Goal: Transaction & Acquisition: Purchase product/service

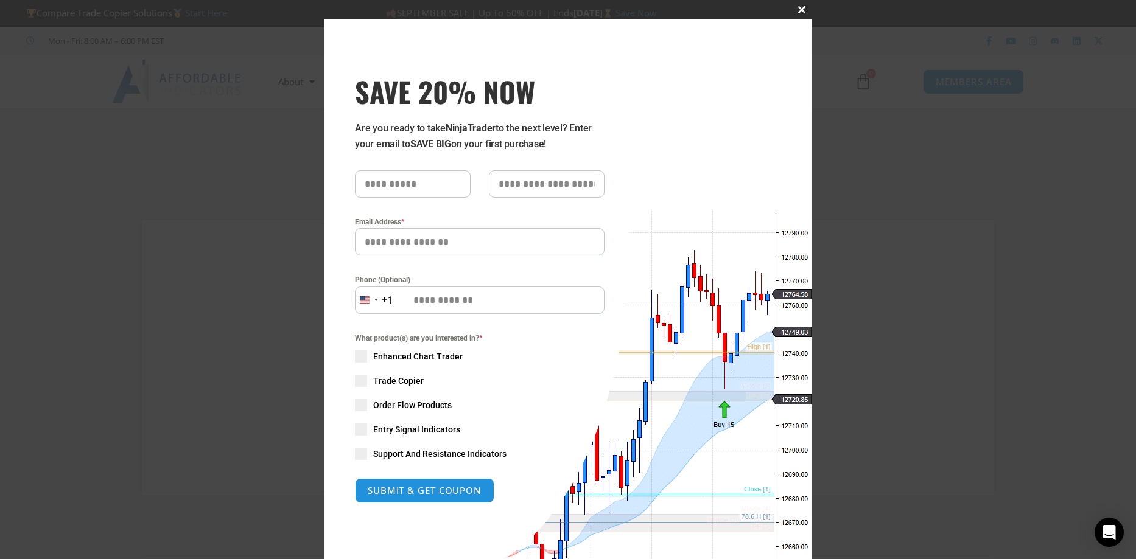
click at [796, 9] on span "SAVE 20% NOW popup" at bounding box center [801, 9] width 19 height 7
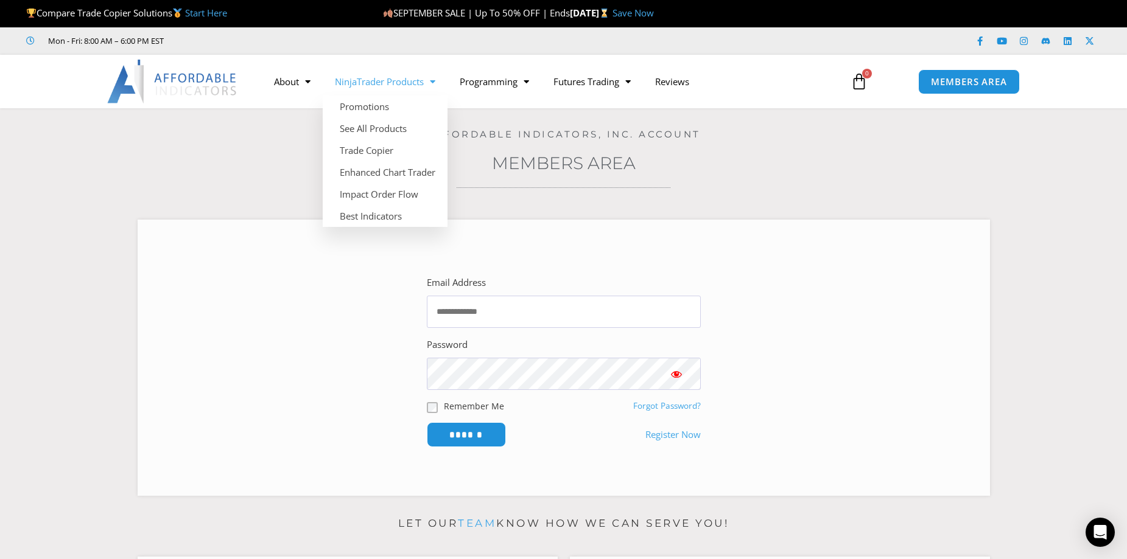
click at [427, 80] on span "Menu" at bounding box center [430, 81] width 12 height 21
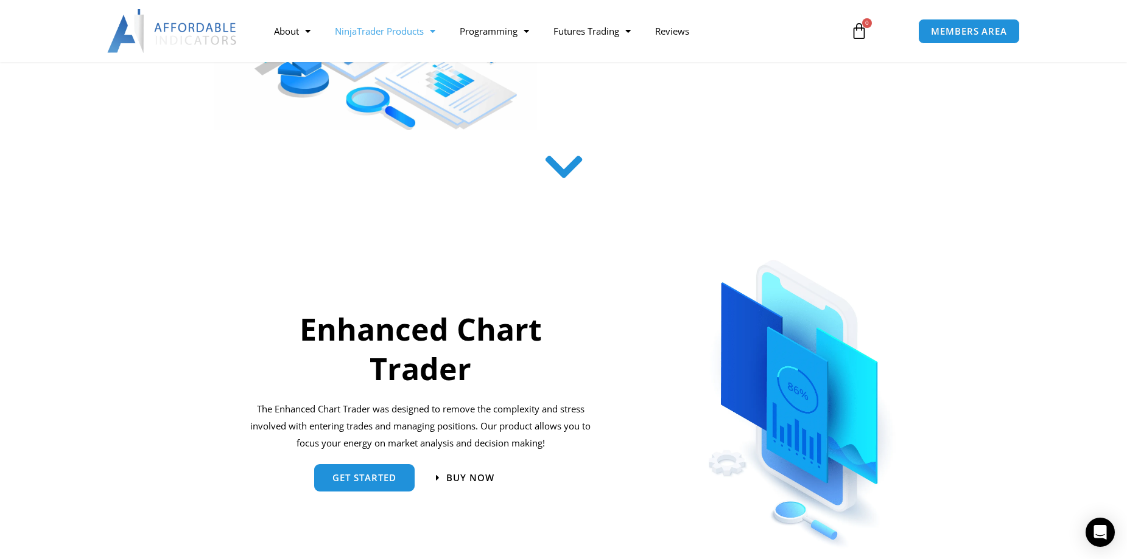
scroll to position [365, 0]
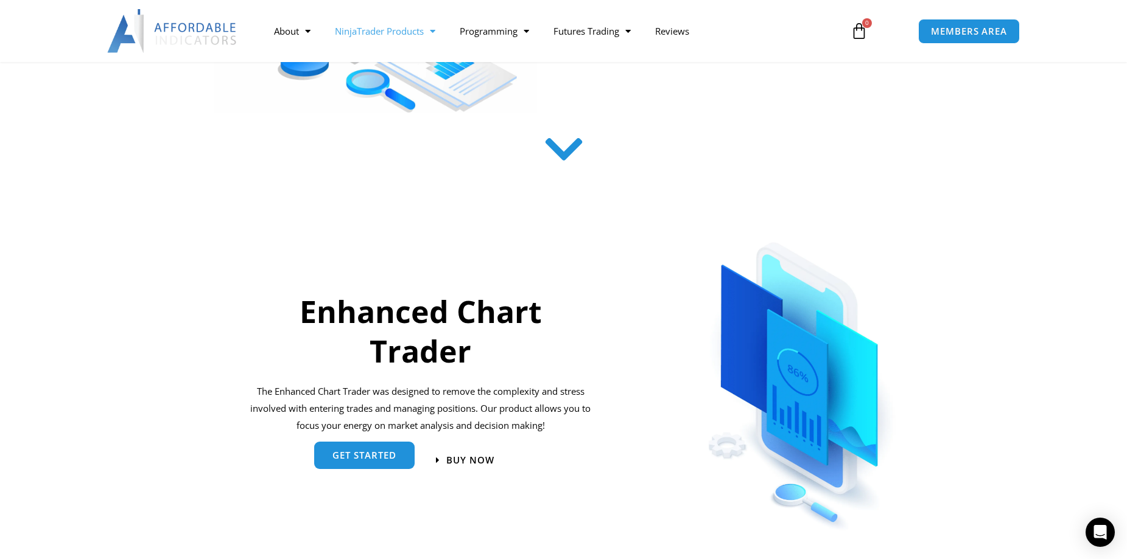
click at [349, 459] on span "get started" at bounding box center [364, 455] width 64 height 9
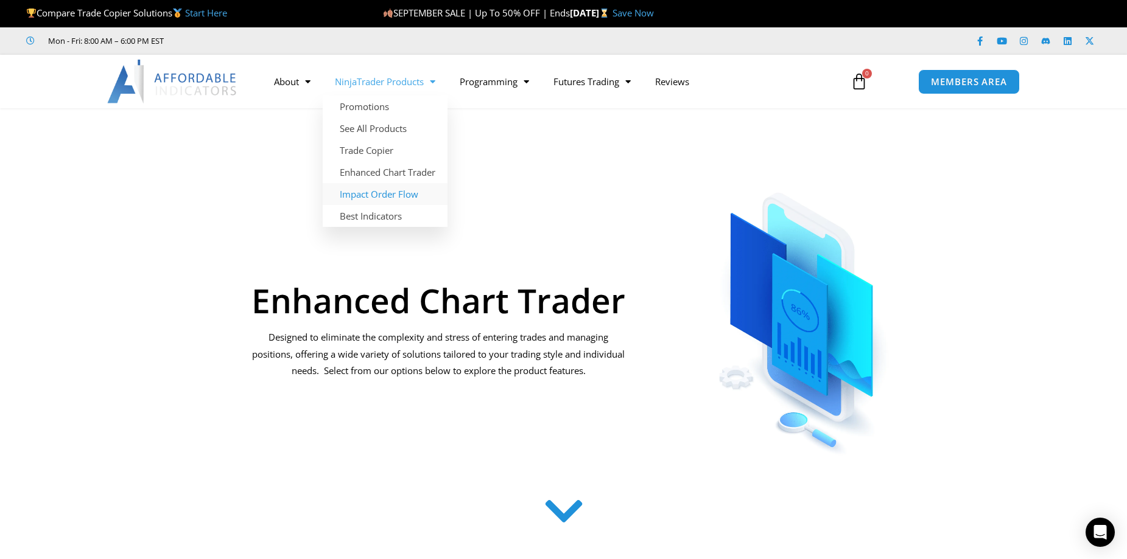
click at [382, 198] on link "Impact Order Flow" at bounding box center [385, 194] width 125 height 22
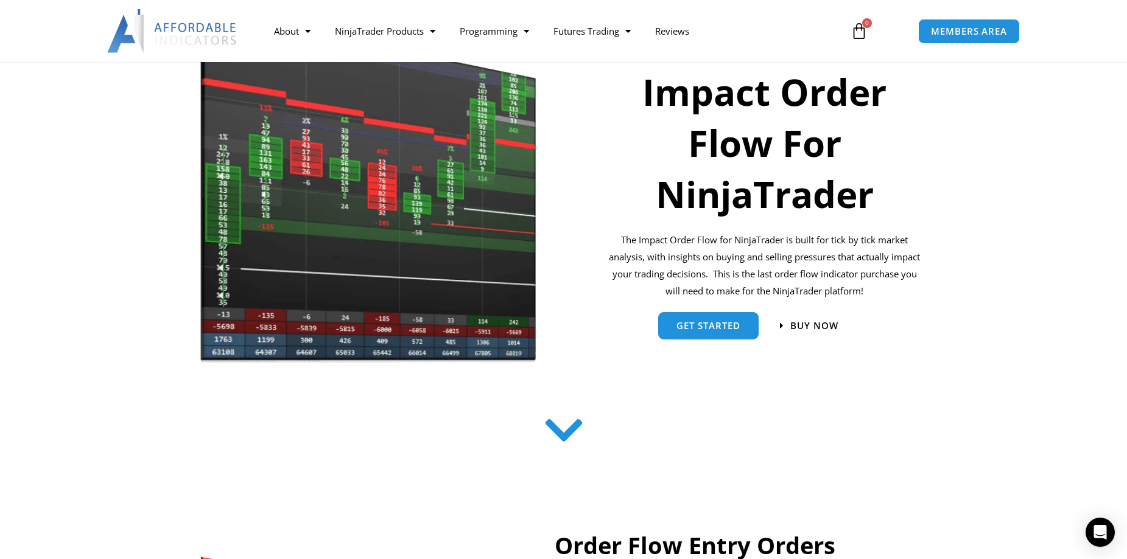
scroll to position [183, 0]
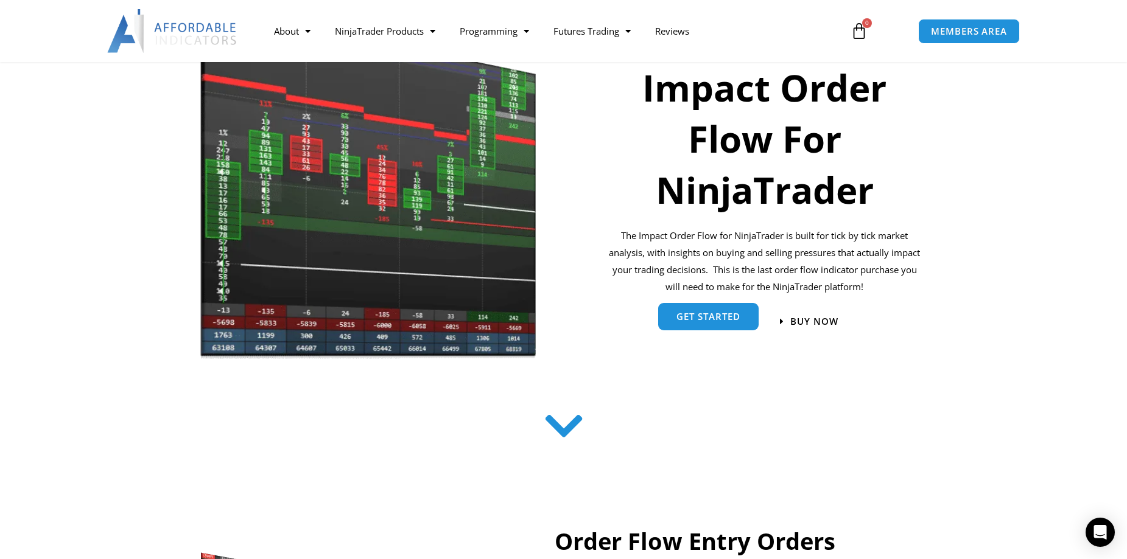
click at [703, 316] on span "get started" at bounding box center [708, 318] width 64 height 9
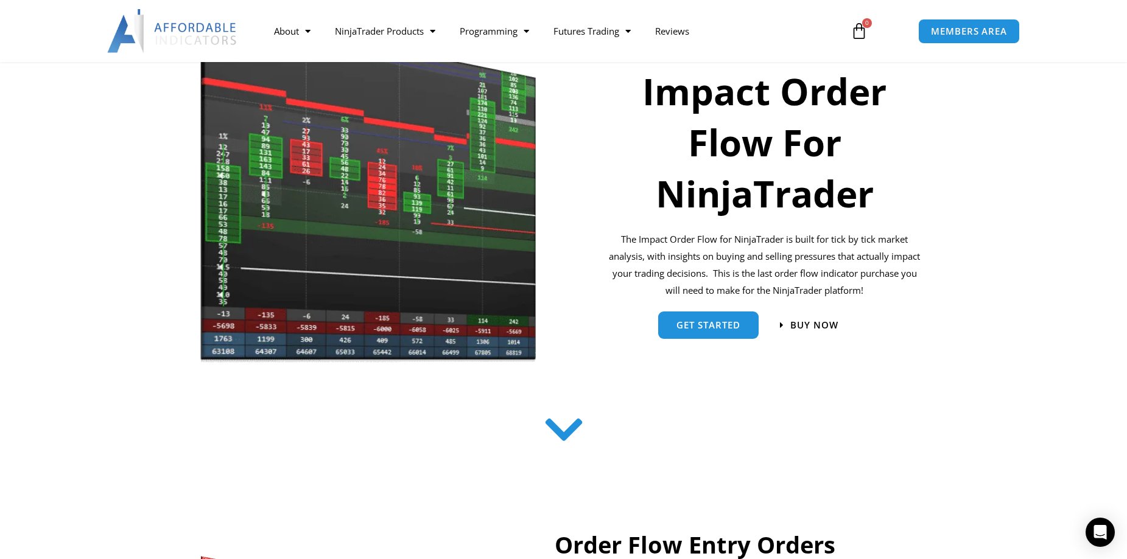
scroll to position [183, 0]
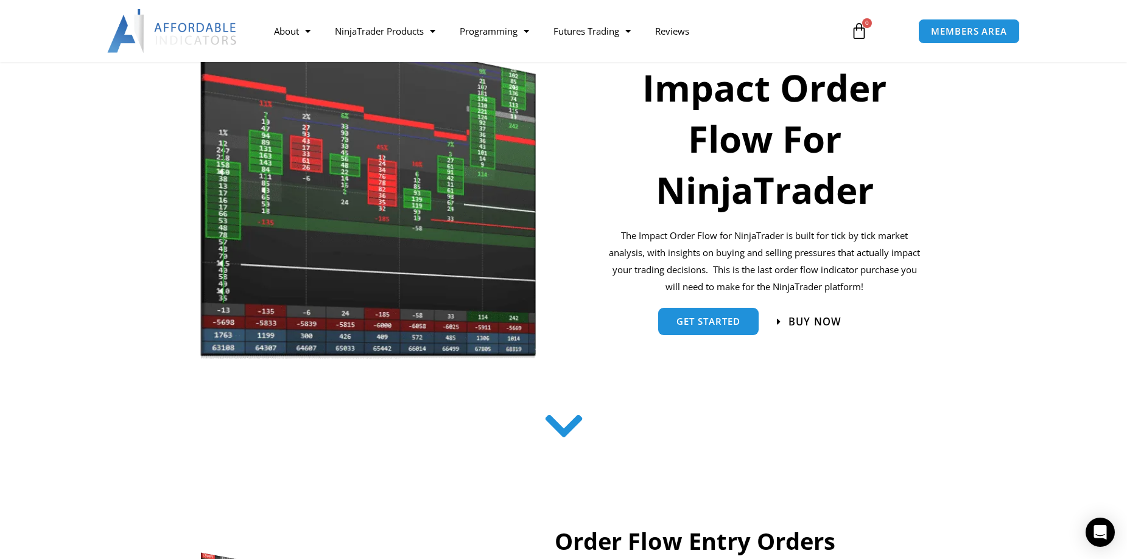
click at [809, 321] on span "Buy now" at bounding box center [814, 322] width 53 height 10
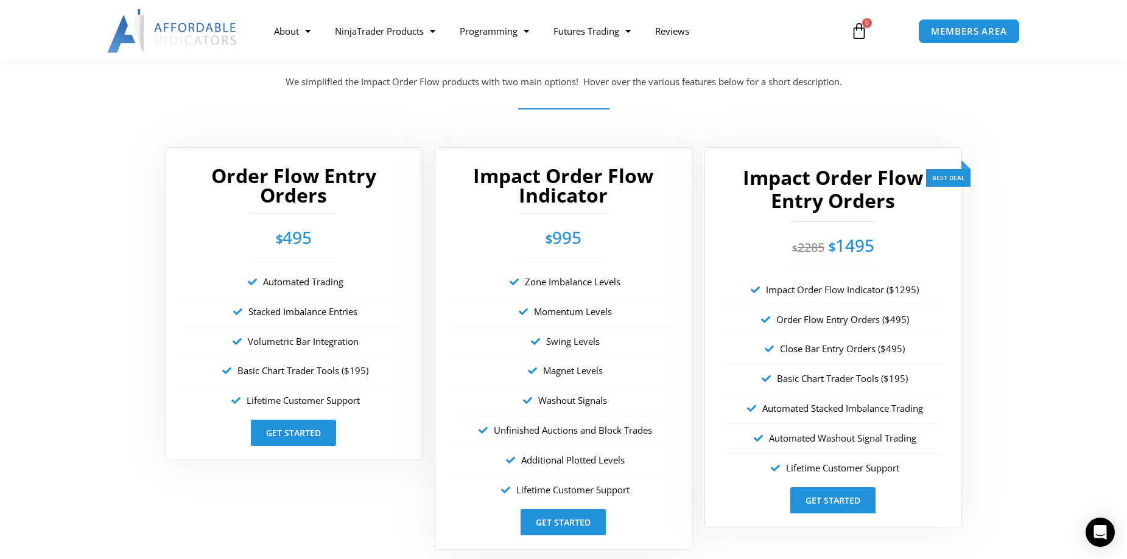
scroll to position [2134, 0]
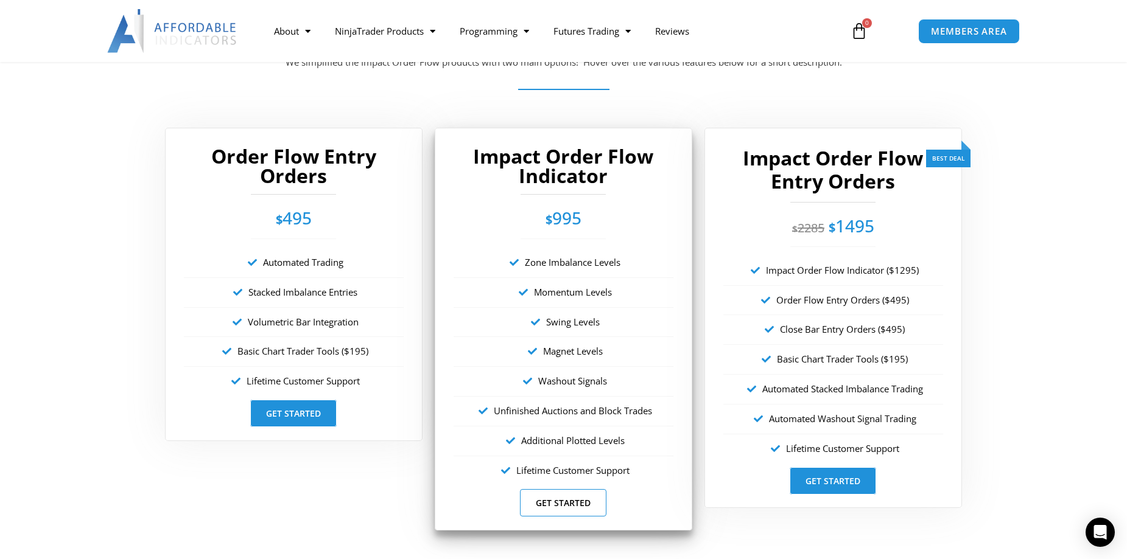
click at [536, 503] on link "Get Started" at bounding box center [563, 502] width 86 height 27
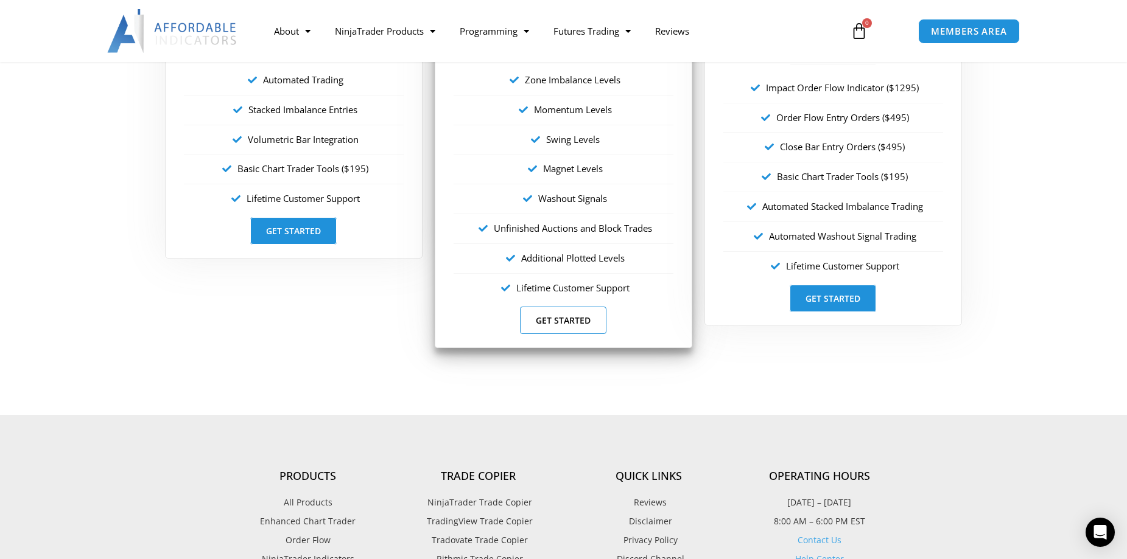
click at [561, 310] on link "Get Started" at bounding box center [563, 320] width 86 height 27
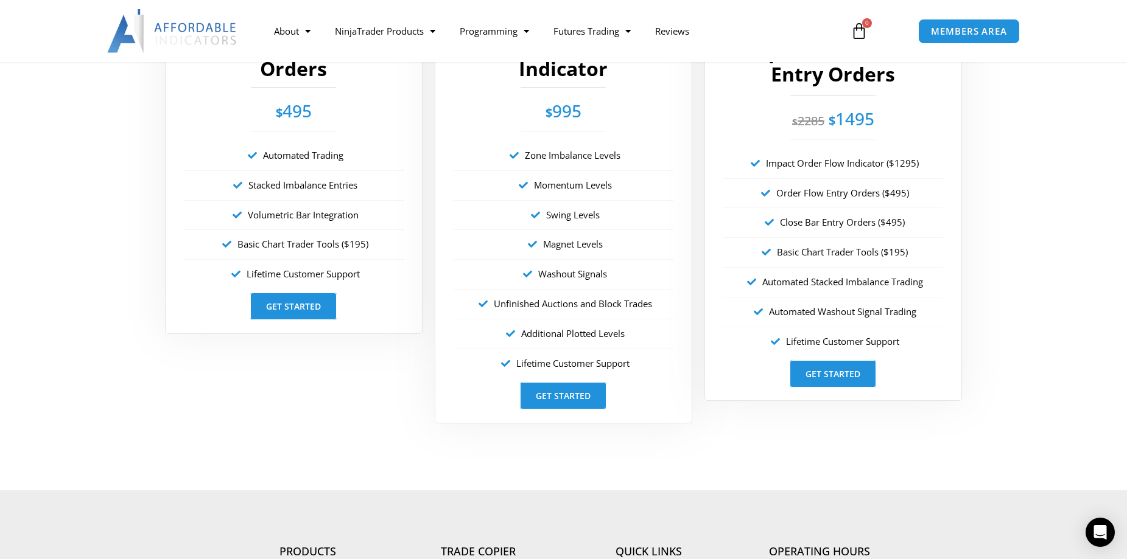
scroll to position [2134, 0]
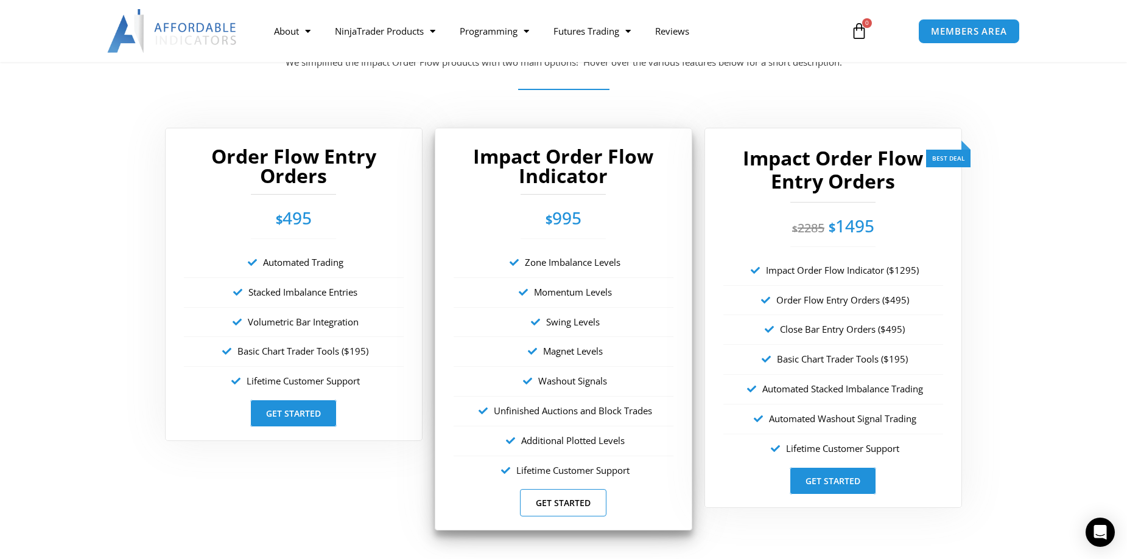
click at [548, 505] on link "Get Started" at bounding box center [563, 502] width 86 height 27
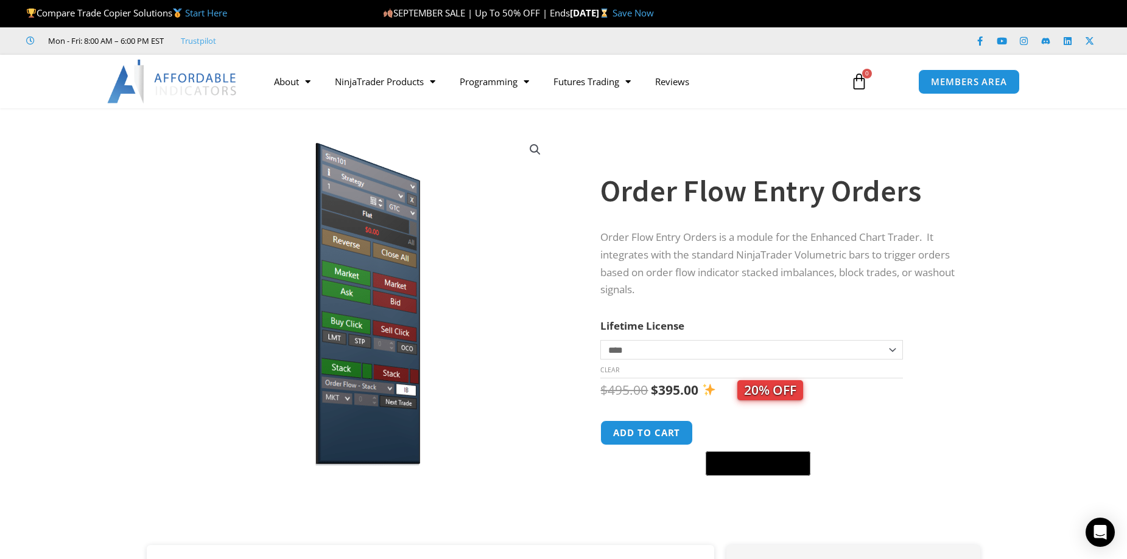
click at [891, 348] on select "**********" at bounding box center [751, 349] width 302 height 19
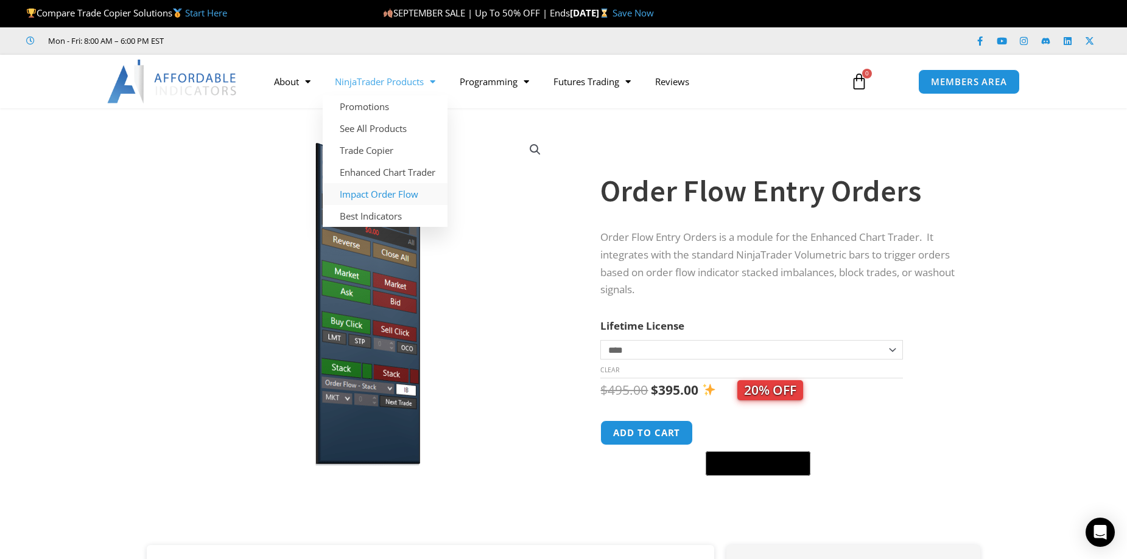
click at [388, 192] on link "Impact Order Flow" at bounding box center [385, 194] width 125 height 22
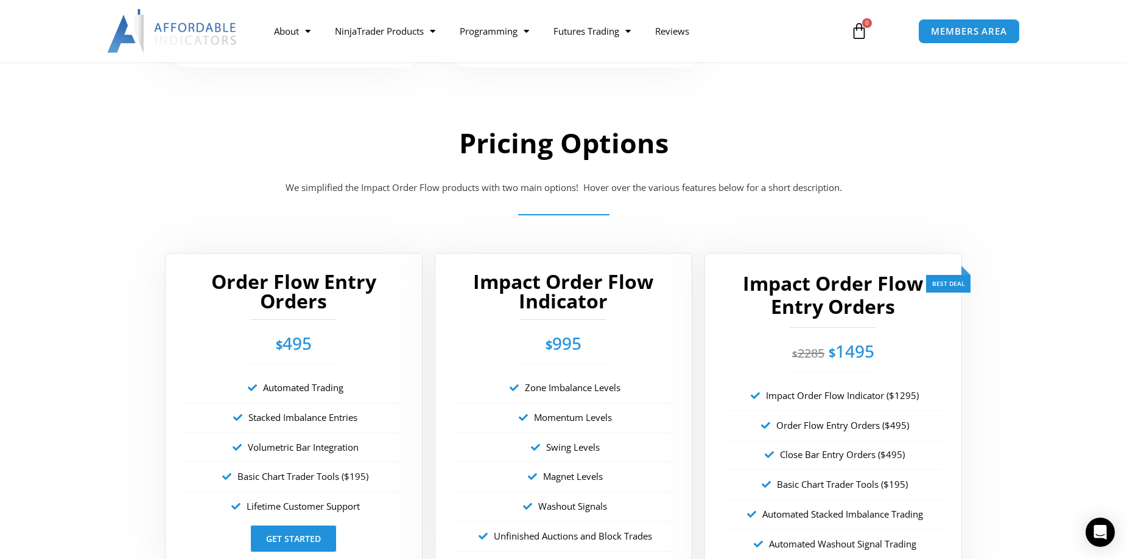
scroll to position [2192, 0]
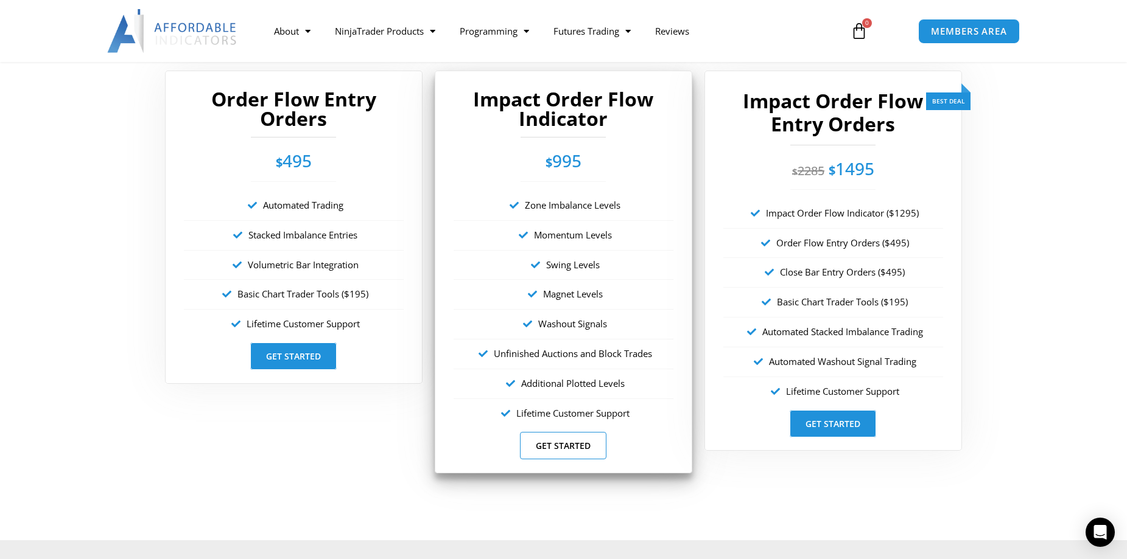
click at [567, 444] on link "Get Started" at bounding box center [563, 445] width 86 height 27
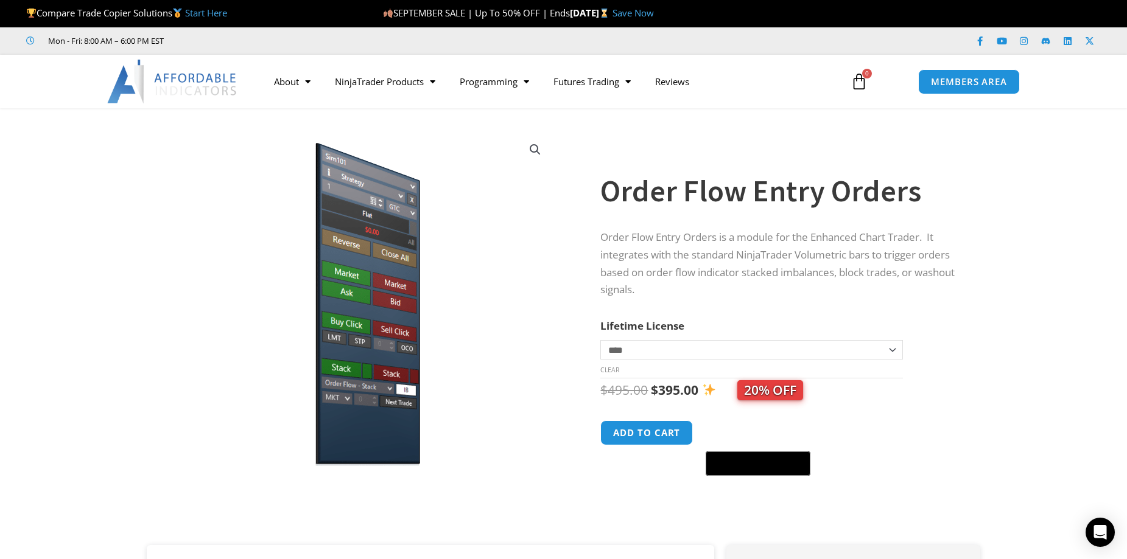
click at [536, 145] on link "View full-screen image gallery" at bounding box center [535, 150] width 22 height 22
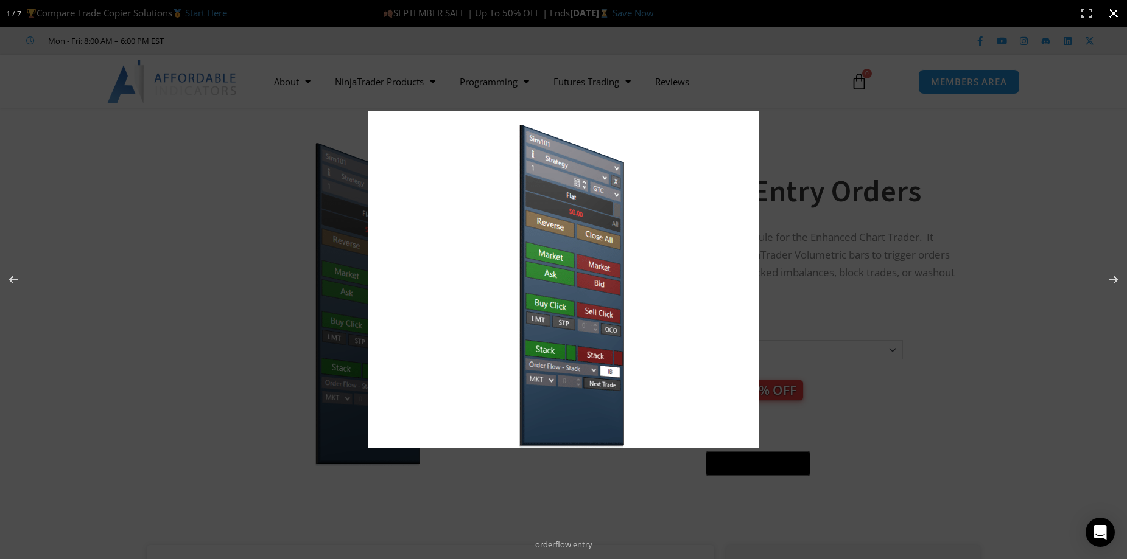
click at [251, 163] on div "Full screen image" at bounding box center [563, 279] width 1127 height 559
